Goal: Information Seeking & Learning: Check status

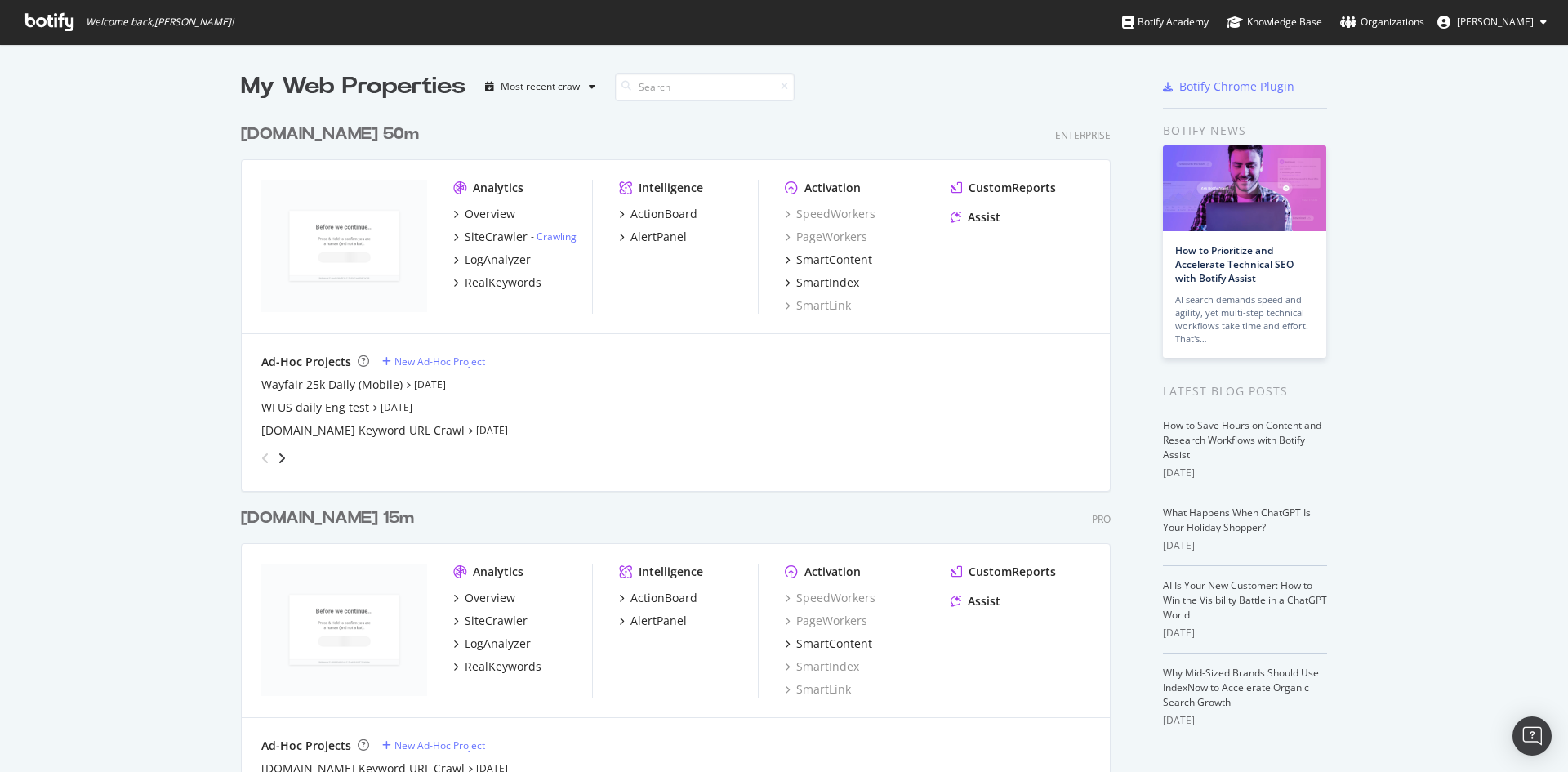
scroll to position [82, 0]
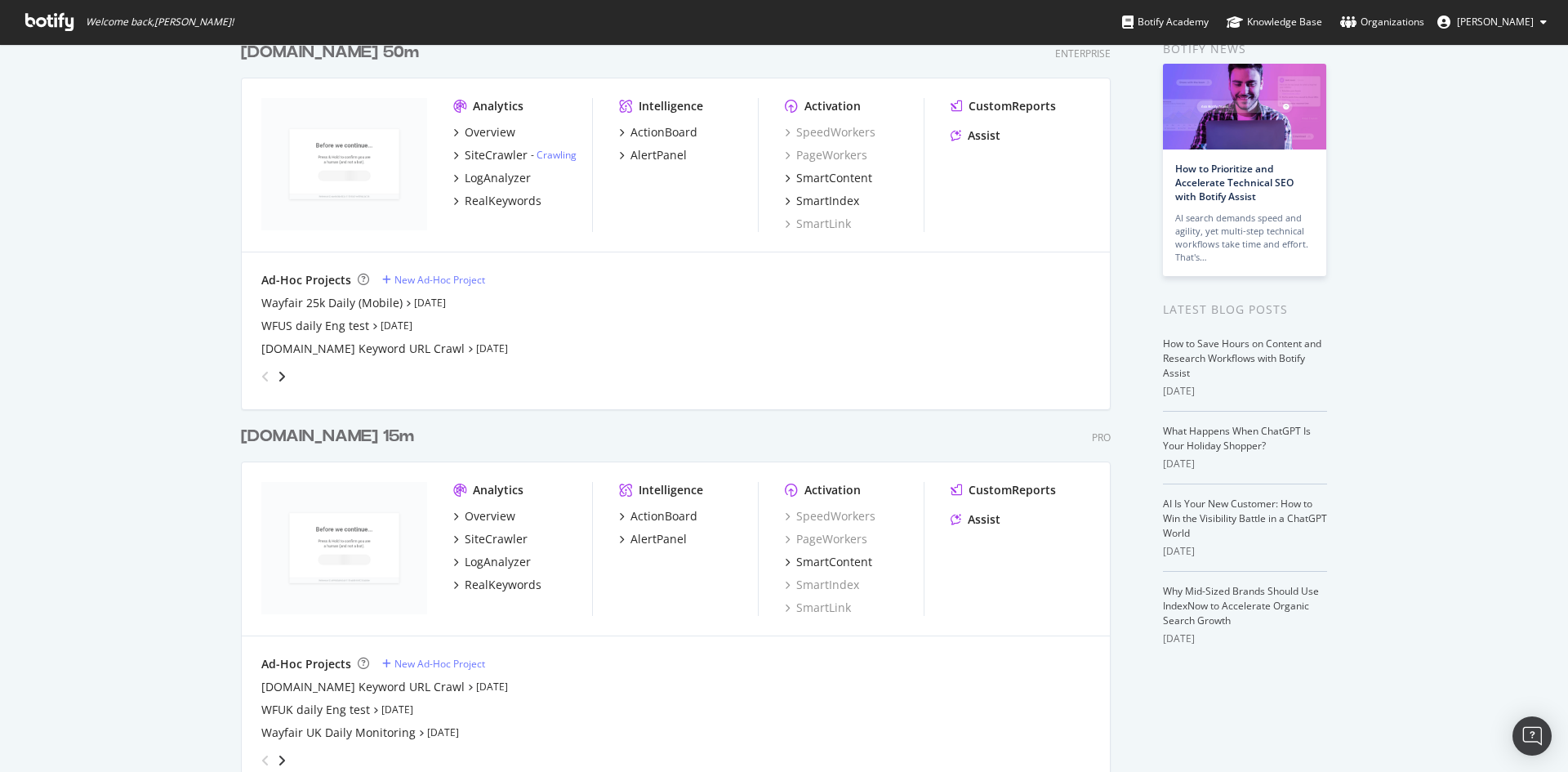
click at [358, 447] on div "Wayfair.co.uk 15m" at bounding box center [327, 437] width 173 height 24
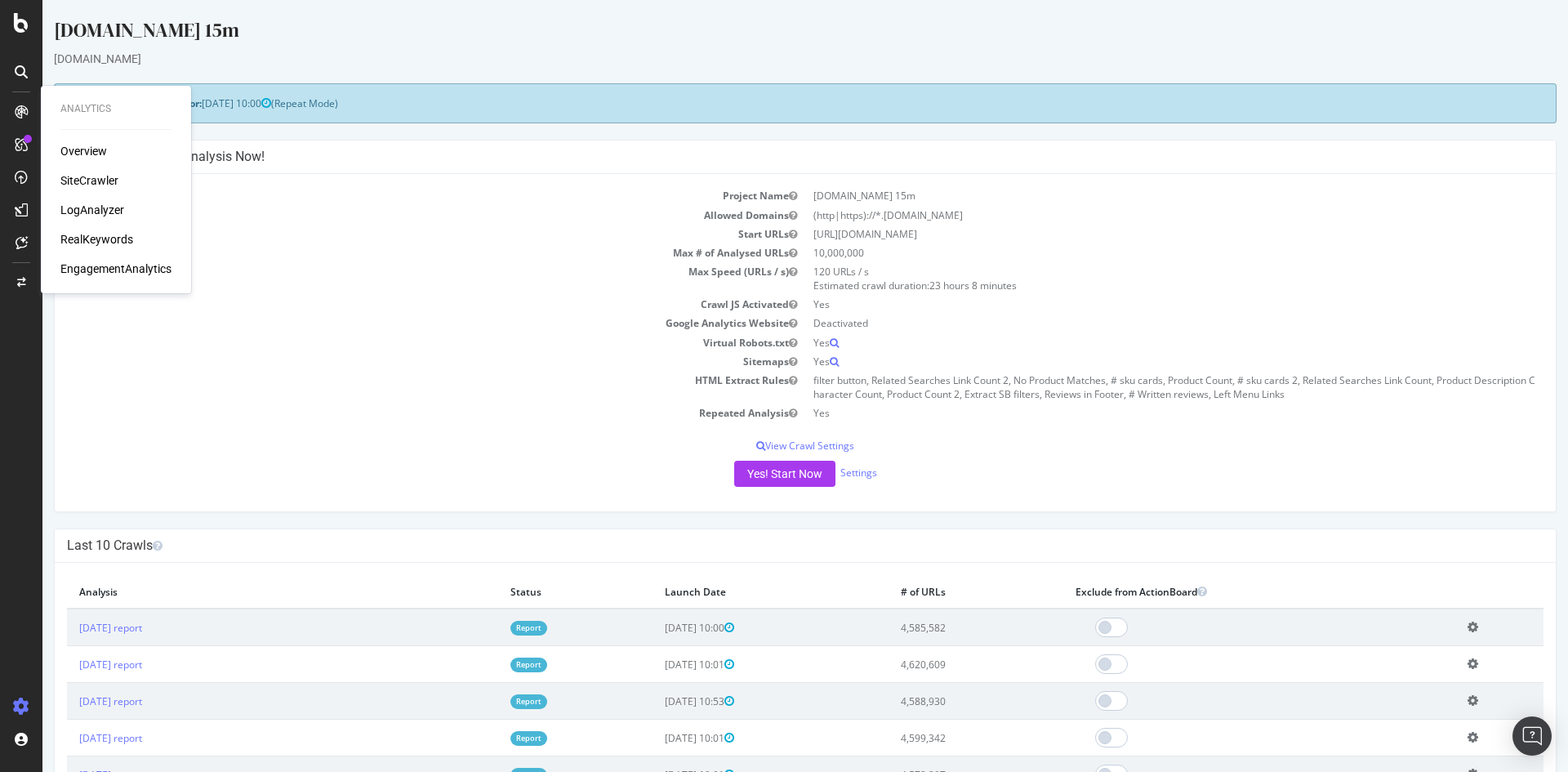
click at [102, 181] on div "SiteCrawler" at bounding box center [89, 181] width 58 height 17
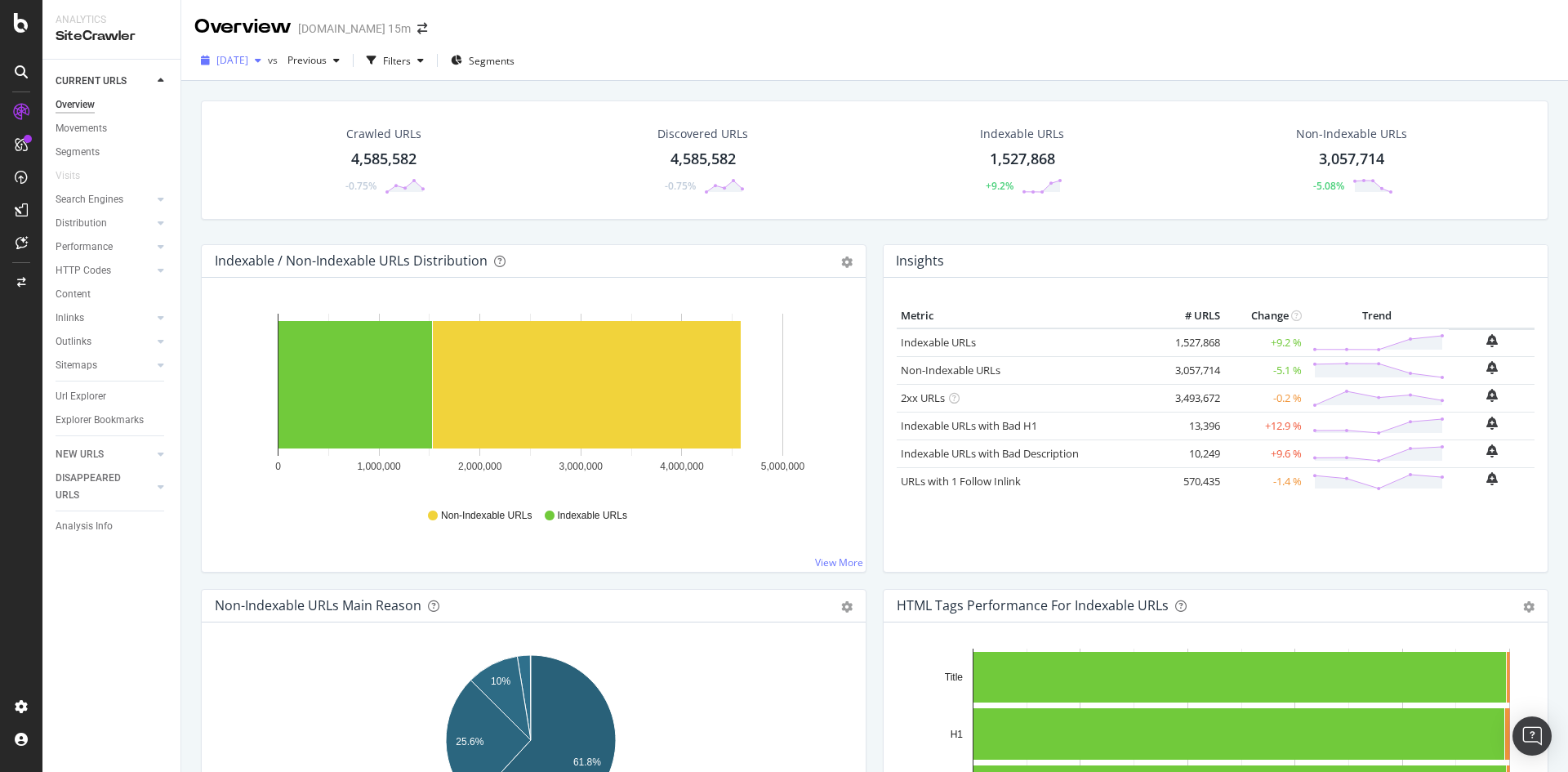
click at [248, 60] on span "2025 Sep. 15th" at bounding box center [232, 60] width 31 height 14
click at [327, 59] on span "Previous" at bounding box center [303, 60] width 46 height 14
drag, startPoint x: 475, startPoint y: 209, endPoint x: 458, endPoint y: 214, distance: 17.7
click at [458, 214] on div "Last 10 Crawls 2025 Sep. 15th 4.6M URLs 2025 Sep. 8th 4.6M URLs 2025 Sep. 1st 4…" at bounding box center [416, 148] width 223 height 147
click at [674, 46] on div "2025 Sep. 15th vs Previous Filters Segments" at bounding box center [874, 60] width 1387 height 40
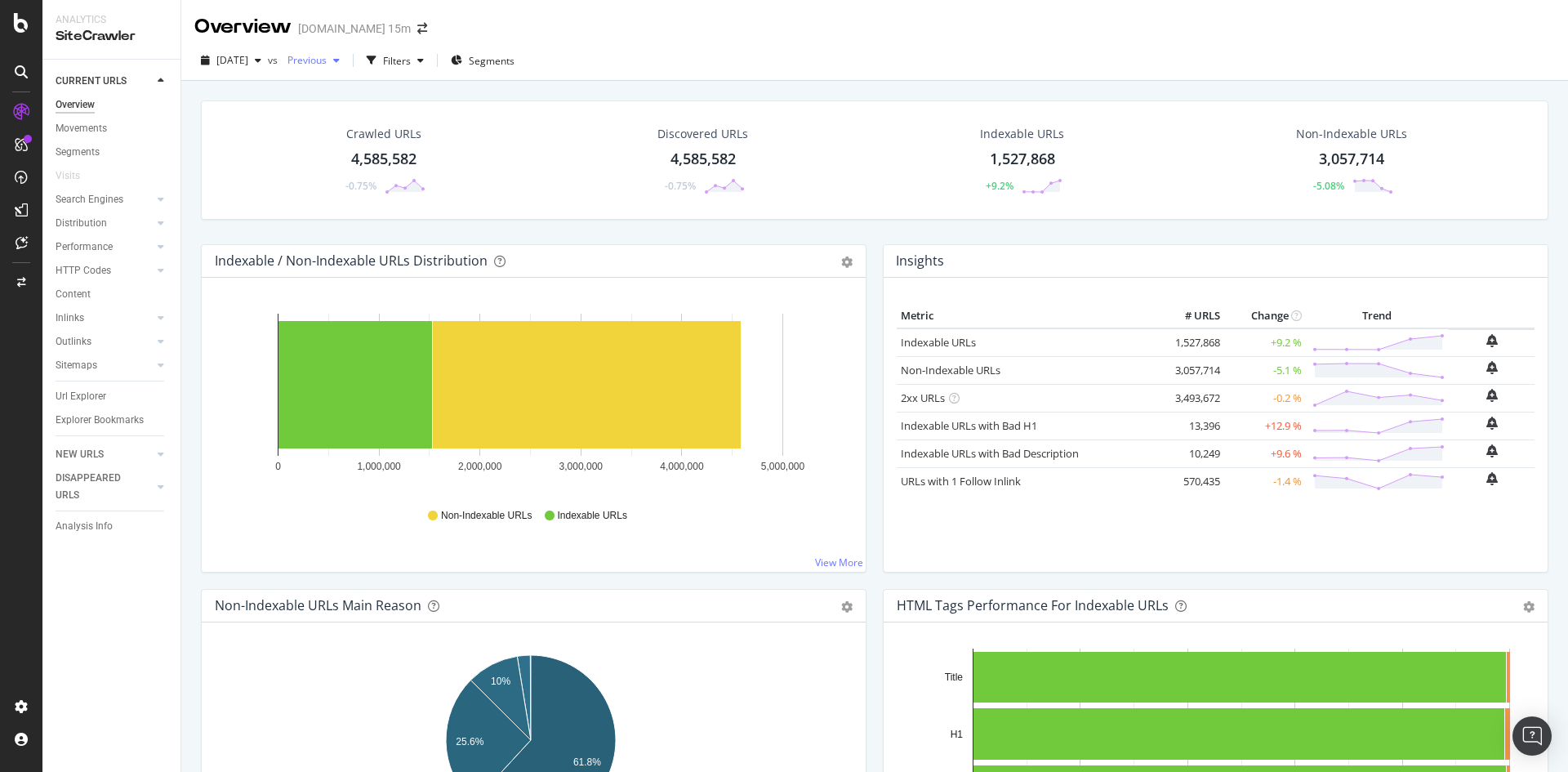
click at [327, 58] on span "Previous" at bounding box center [303, 60] width 46 height 14
click at [435, 186] on div "2025 Aug. 11th" at bounding box center [377, 189] width 116 height 15
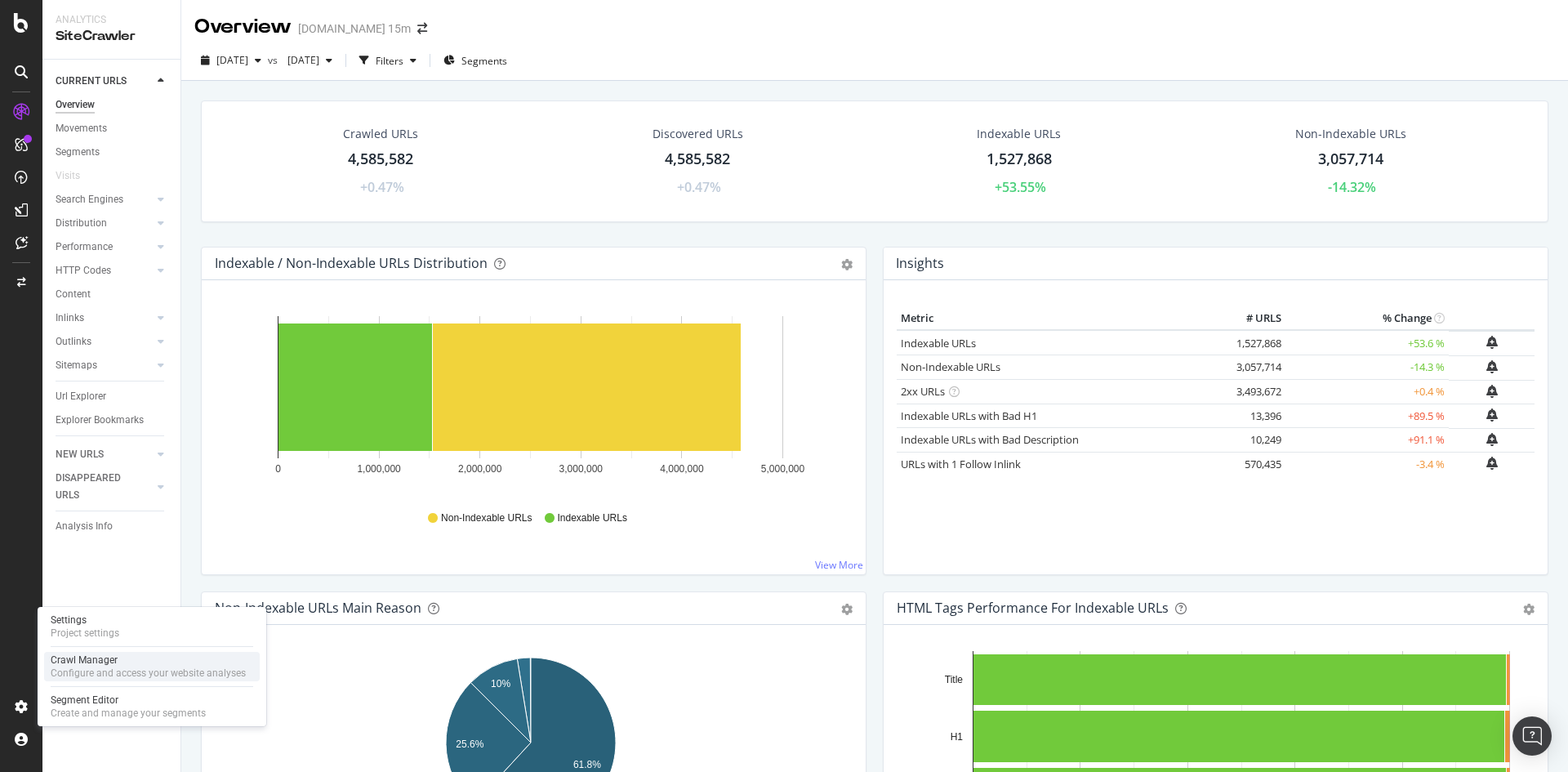
click at [110, 666] on div "Crawl Manager" at bounding box center [148, 660] width 195 height 13
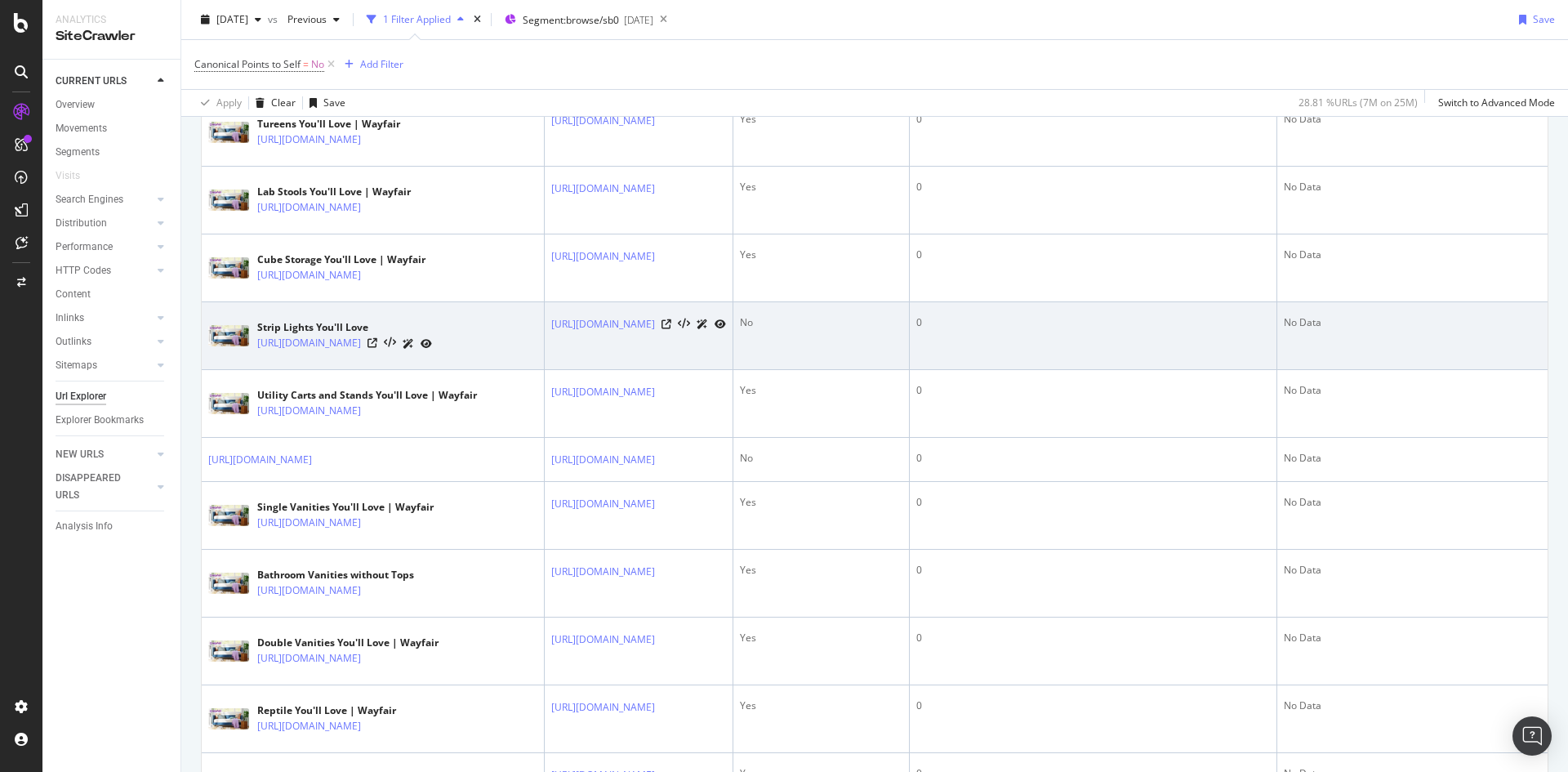
scroll to position [1389, 0]
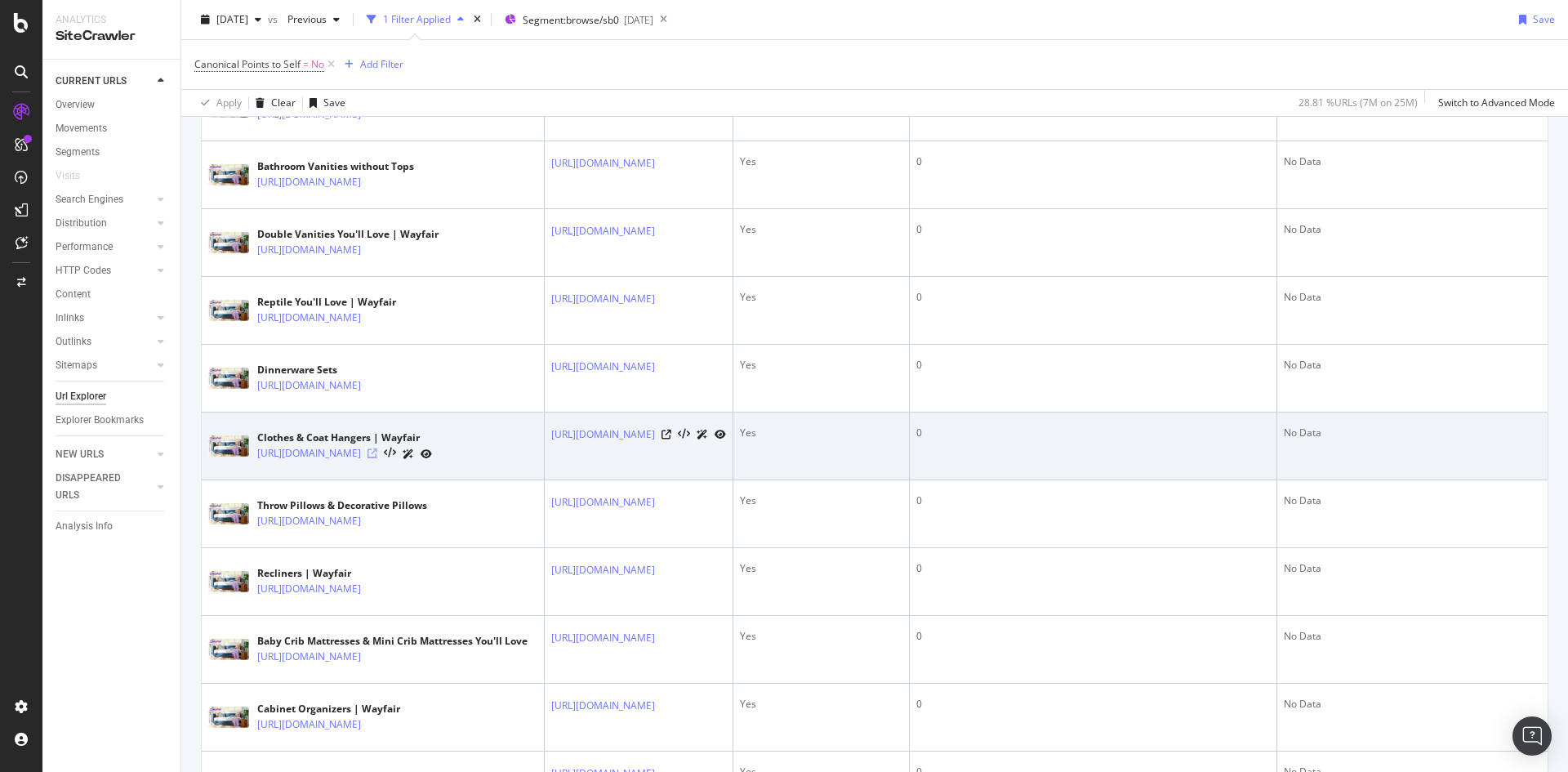
click at [378, 458] on icon at bounding box center [373, 454] width 10 height 10
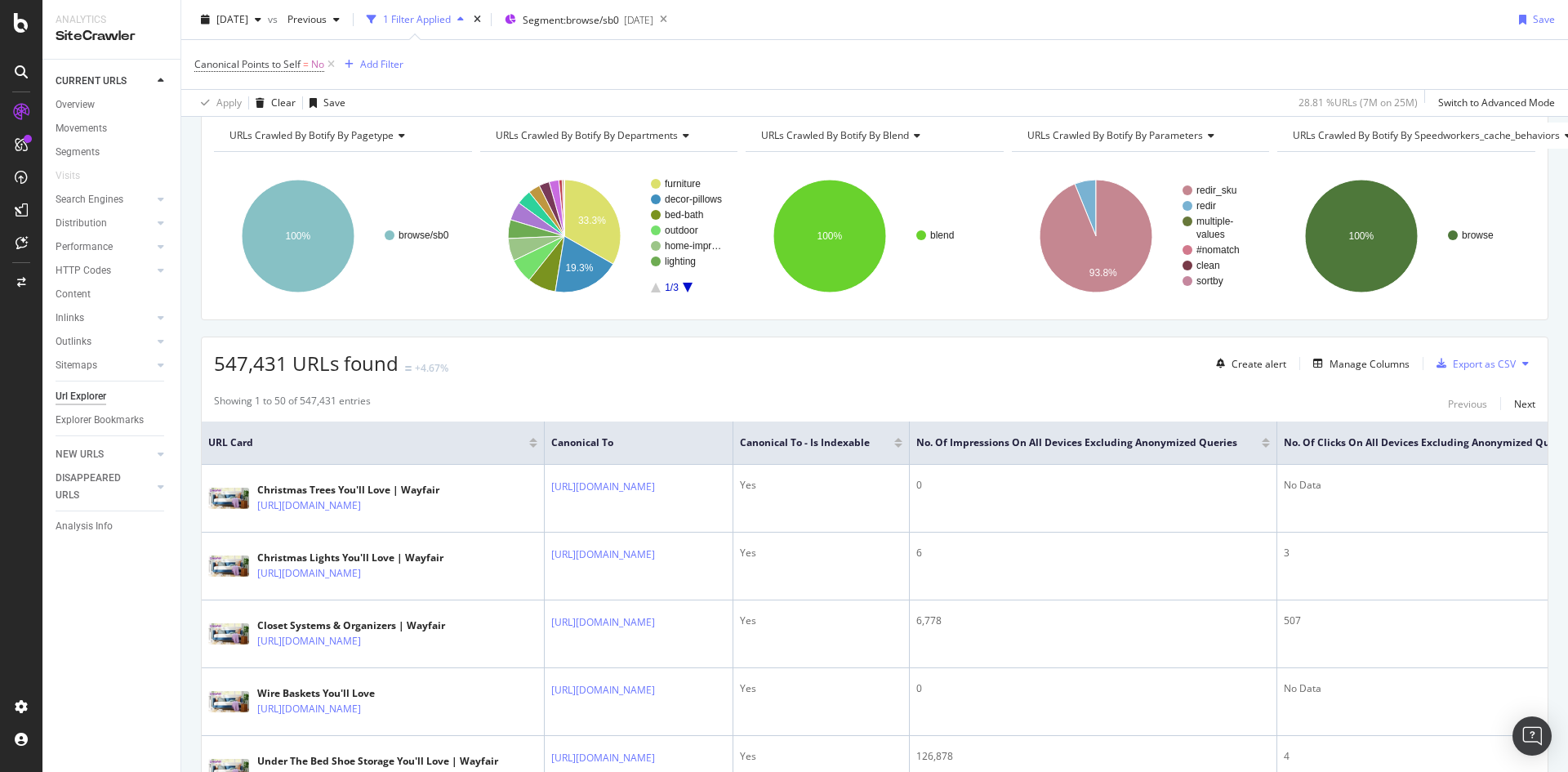
scroll to position [0, 0]
